Goal: Find specific page/section: Find specific page/section

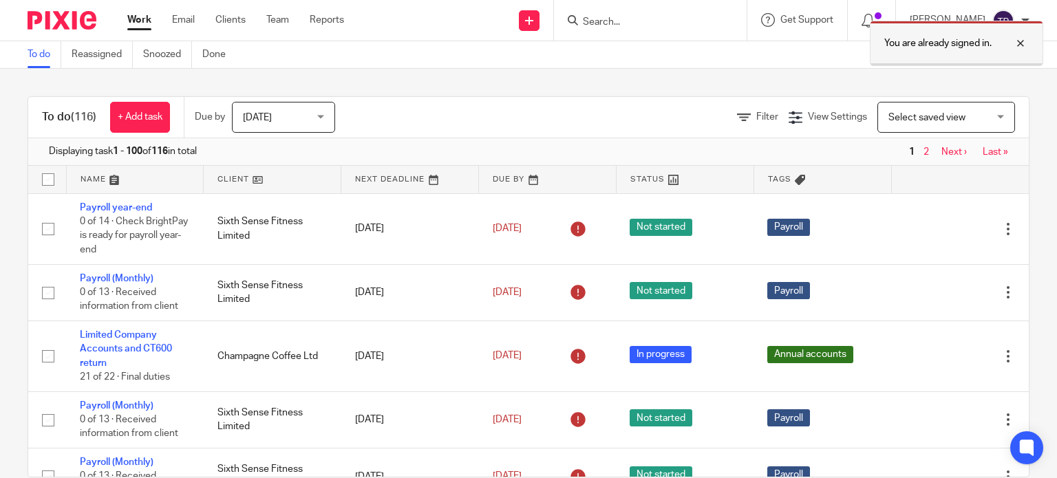
click at [1022, 46] on div at bounding box center [1010, 43] width 37 height 17
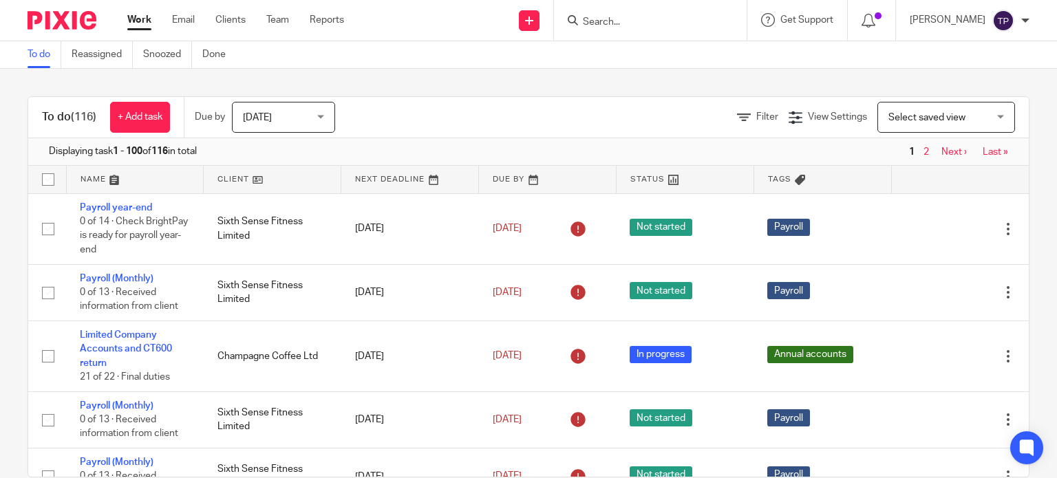
click at [617, 21] on input "Search" at bounding box center [643, 23] width 124 height 12
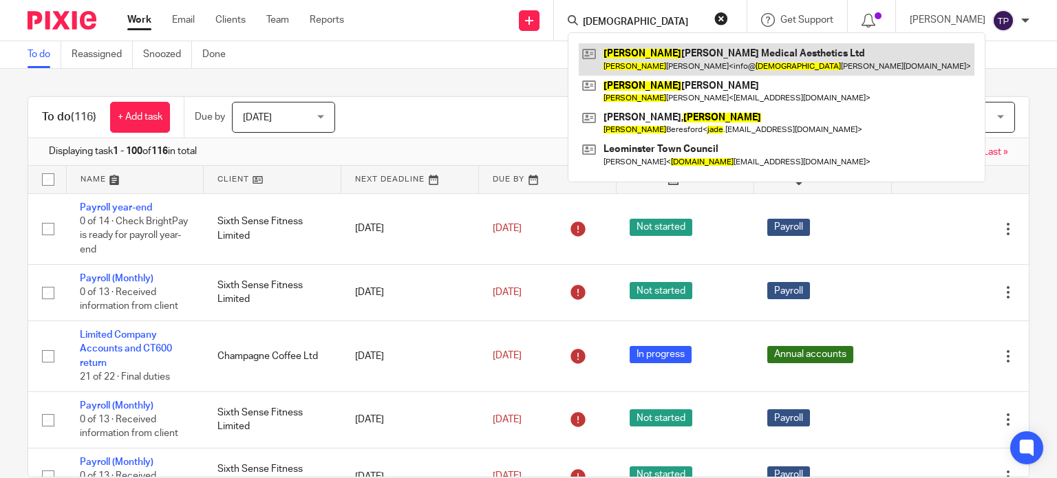
type input "jude"
click at [773, 51] on link at bounding box center [777, 59] width 396 height 32
